Goal: Navigation & Orientation: Find specific page/section

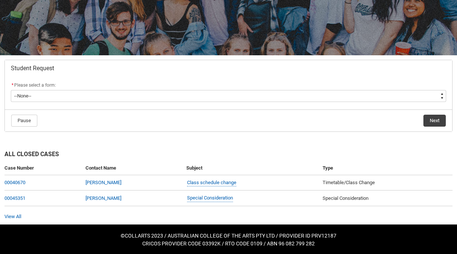
scroll to position [94, 0]
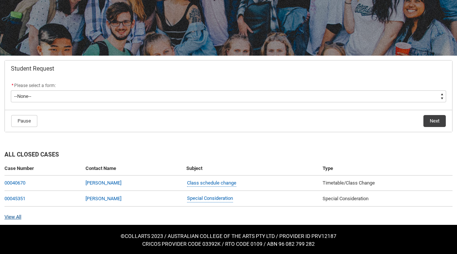
click at [16, 216] on link "View All" at bounding box center [12, 217] width 17 height 6
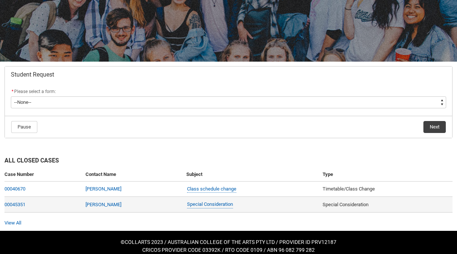
scroll to position [91, 0]
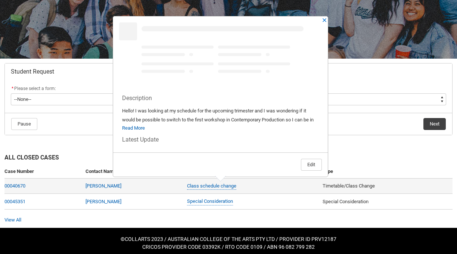
click at [286, 189] on div "Class schedule change" at bounding box center [245, 186] width 118 height 9
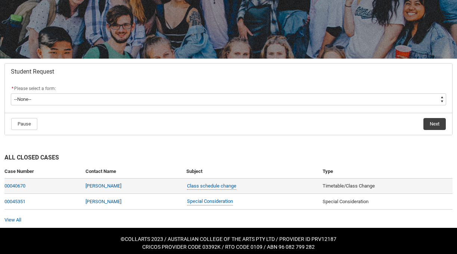
click at [279, 187] on div "Class schedule change" at bounding box center [245, 186] width 118 height 9
click at [213, 187] on link "Class schedule change" at bounding box center [211, 186] width 49 height 8
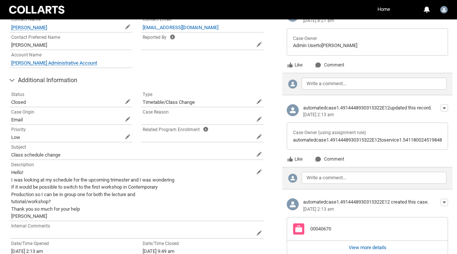
scroll to position [265, 0]
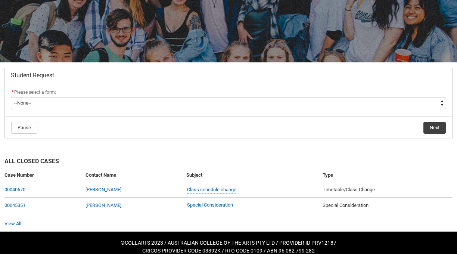
scroll to position [91, 0]
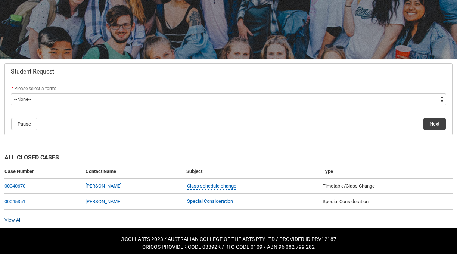
click at [13, 220] on link "View All" at bounding box center [12, 220] width 17 height 6
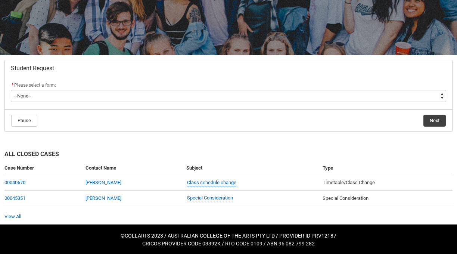
scroll to position [94, 0]
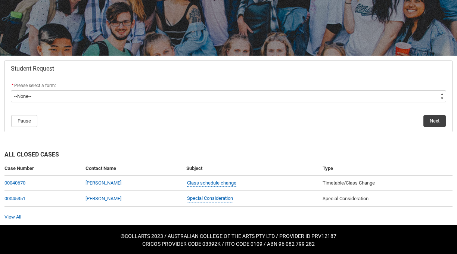
click at [16, 220] on div "All Closed Cases Case Number Contact Name Subject Type 00040670 Jennifer Athana…" at bounding box center [228, 181] width 457 height 88
click at [16, 214] on link "View All" at bounding box center [12, 217] width 17 height 6
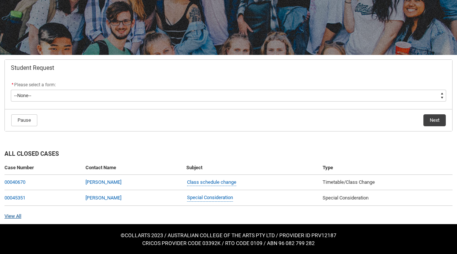
scroll to position [94, 0]
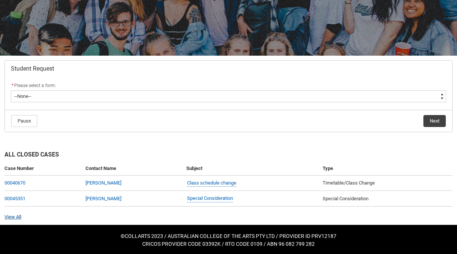
click at [9, 216] on link "View All" at bounding box center [12, 217] width 17 height 6
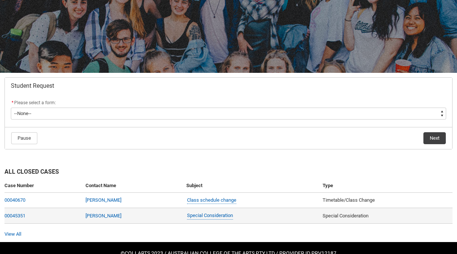
scroll to position [82, 0]
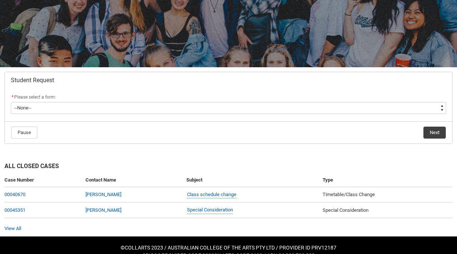
click at [16, 231] on div "View All" at bounding box center [228, 228] width 448 height 7
click at [14, 227] on link "View All" at bounding box center [12, 229] width 17 height 6
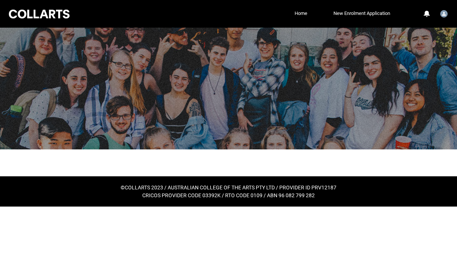
scroll to position [0, 0]
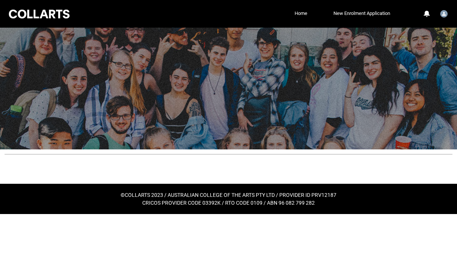
click at [60, 8] on div at bounding box center [38, 14] width 63 height 12
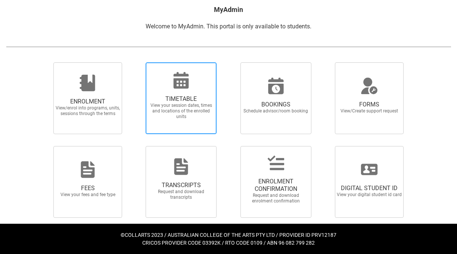
scroll to position [151, 0]
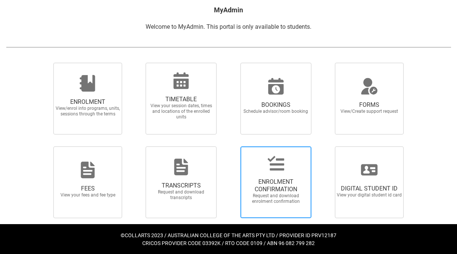
click at [257, 169] on div at bounding box center [276, 163] width 72 height 18
click at [232, 146] on input "ENROLMENT CONFIRMATION Request and download enrolment confirmation" at bounding box center [231, 146] width 0 height 0
radio input "true"
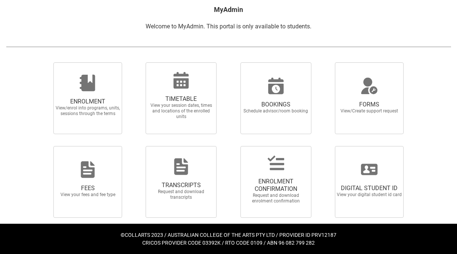
scroll to position [151, 0]
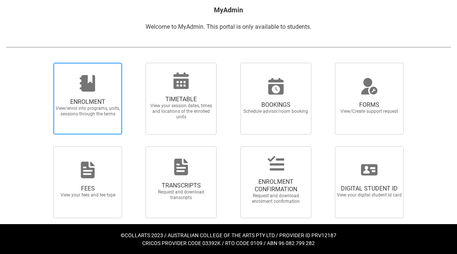
click at [92, 127] on span "ENROLMENT View/enrol into programs, units, sessions through the terms" at bounding box center [87, 99] width 69 height 72
click at [45, 63] on input "ENROLMENT View/enrol into programs, units, sessions through the terms" at bounding box center [44, 62] width 0 height 0
radio input "true"
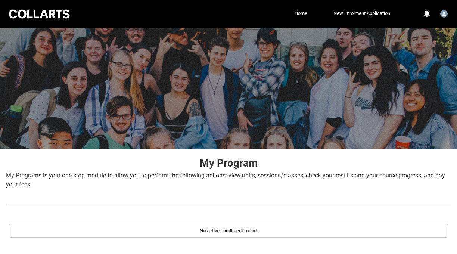
click at [302, 10] on link "Home" at bounding box center [301, 13] width 16 height 11
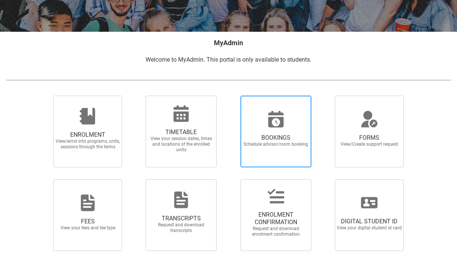
scroll to position [111, 0]
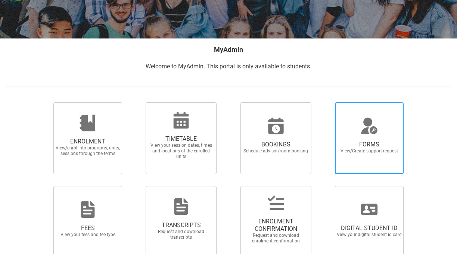
click at [390, 141] on span "FORMS" at bounding box center [370, 144] width 66 height 7
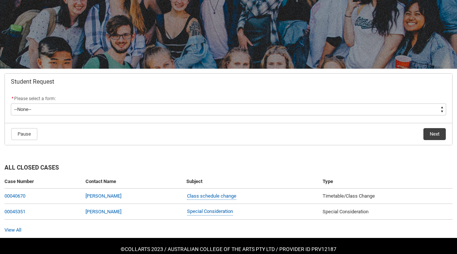
scroll to position [92, 0]
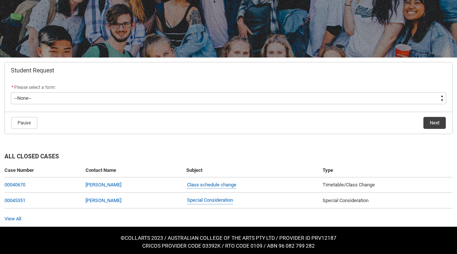
click at [14, 215] on div "View All" at bounding box center [228, 218] width 448 height 7
click at [14, 219] on link "View All" at bounding box center [12, 219] width 17 height 6
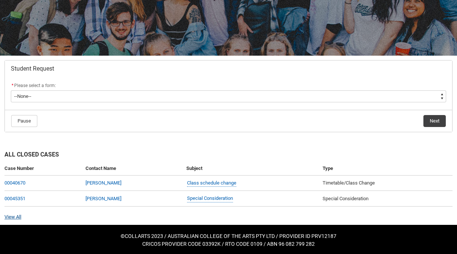
click at [14, 219] on link "View All" at bounding box center [12, 217] width 17 height 6
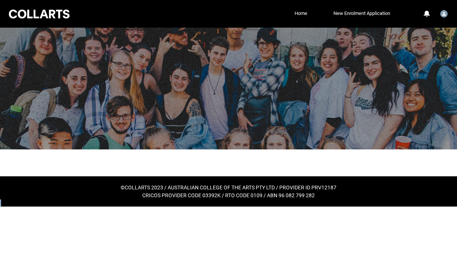
click at [14, 207] on html "Loading × Sorry to interrupt CSS Error Refresh Skip to Main Content Collarts Ed…" at bounding box center [228, 103] width 457 height 207
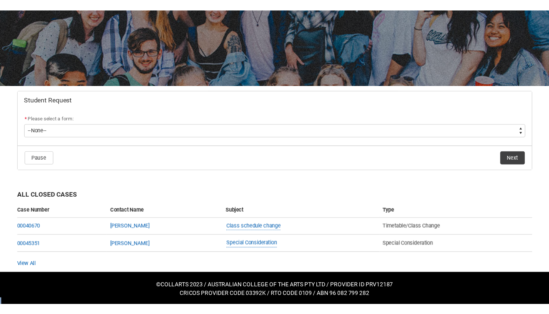
scroll to position [34, 0]
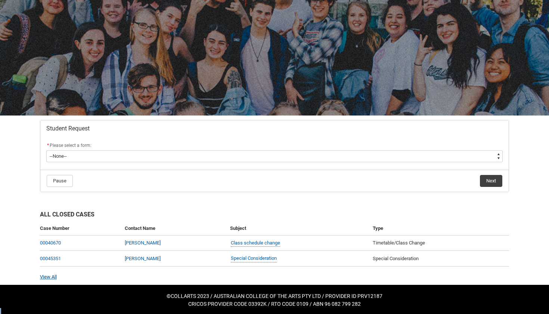
click at [42, 254] on link "View All" at bounding box center [48, 277] width 17 height 6
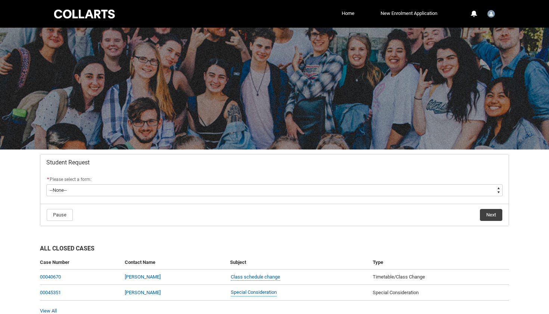
scroll to position [0, 0]
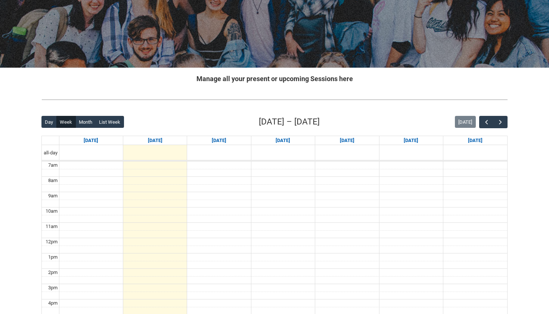
scroll to position [82, 0]
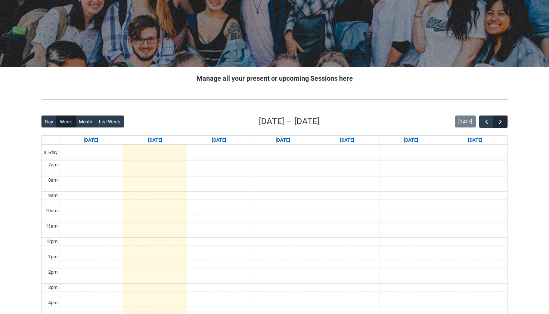
click at [498, 116] on button "button" at bounding box center [500, 121] width 14 height 12
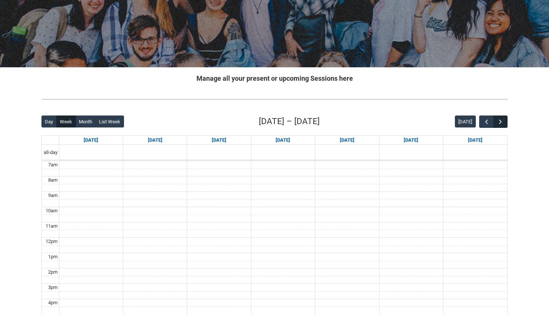
click at [498, 116] on button "button" at bounding box center [500, 121] width 14 height 12
click at [498, 117] on button "button" at bounding box center [500, 121] width 14 height 12
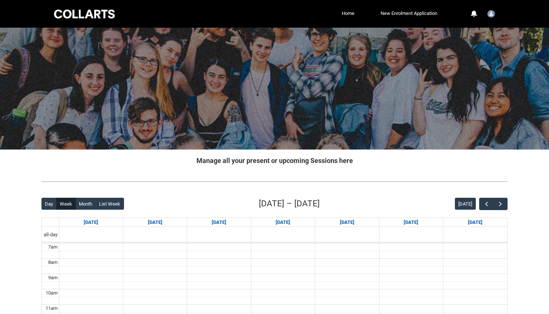
scroll to position [0, 0]
click at [102, 15] on div at bounding box center [84, 14] width 63 height 12
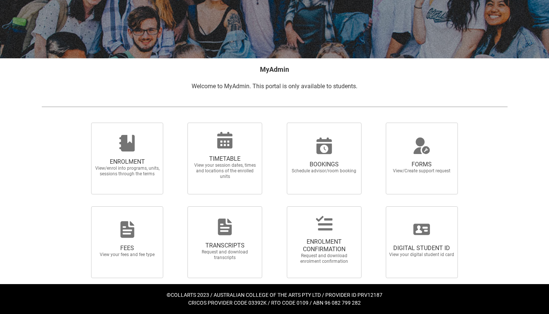
scroll to position [91, 0]
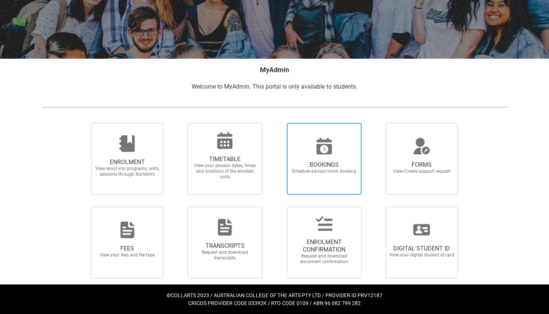
click at [319, 148] on icon at bounding box center [323, 146] width 15 height 16
click at [278, 123] on input "BOOKINGS Schedule advisor/room booking" at bounding box center [277, 123] width 0 height 0
radio input "true"
click at [491, 151] on div at bounding box center [274, 159] width 478 height 84
